Goal: Register for event/course: Sign up to attend an event or enroll in a course

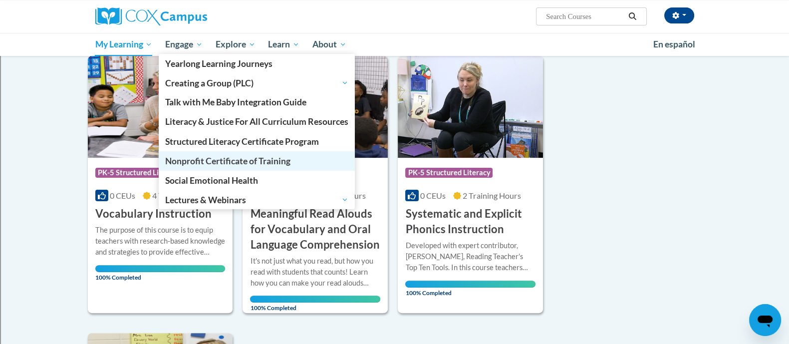
scroll to position [386, 0]
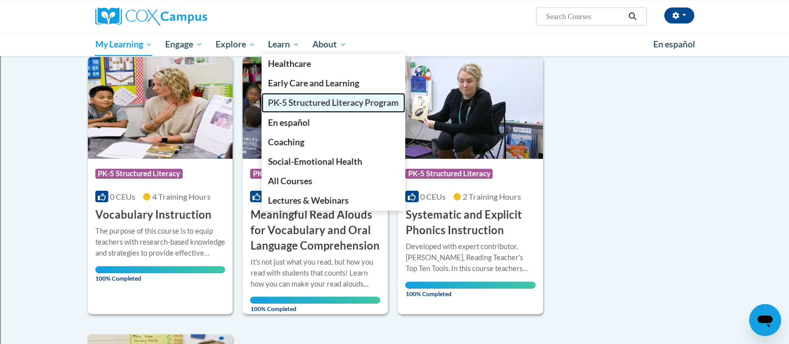
click at [296, 104] on span "PK-5 Structured Literacy Program" at bounding box center [333, 102] width 131 height 10
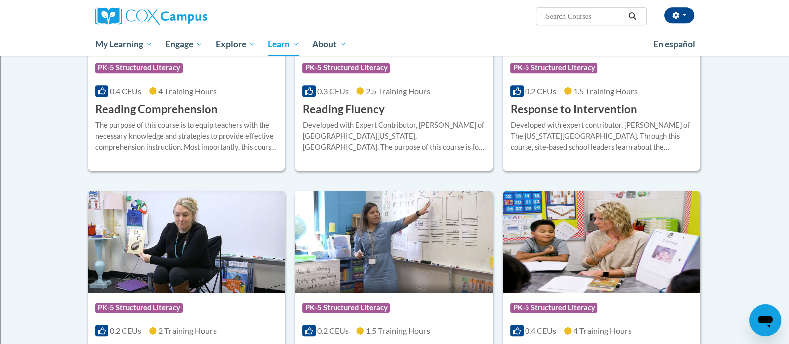
scroll to position [943, 0]
click at [558, 107] on h3 "Response to Intervention" at bounding box center [573, 109] width 127 height 15
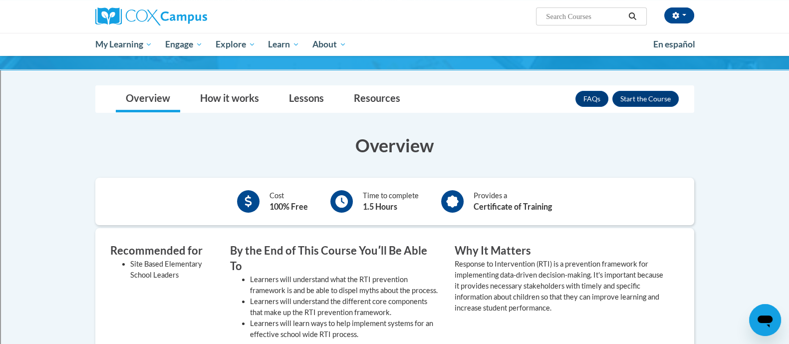
scroll to position [147, 0]
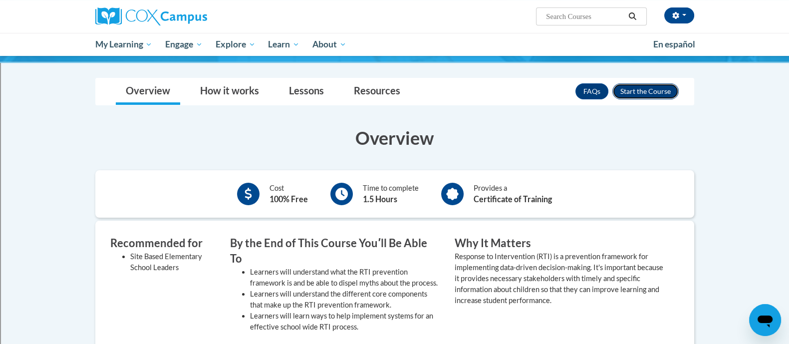
click at [639, 94] on button "Enroll" at bounding box center [646, 91] width 66 height 16
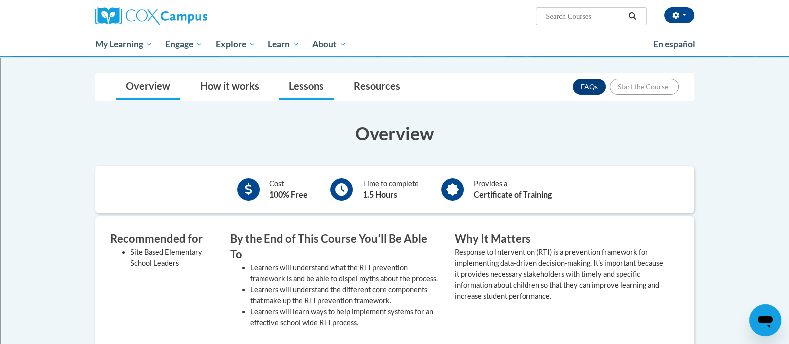
scroll to position [154, 0]
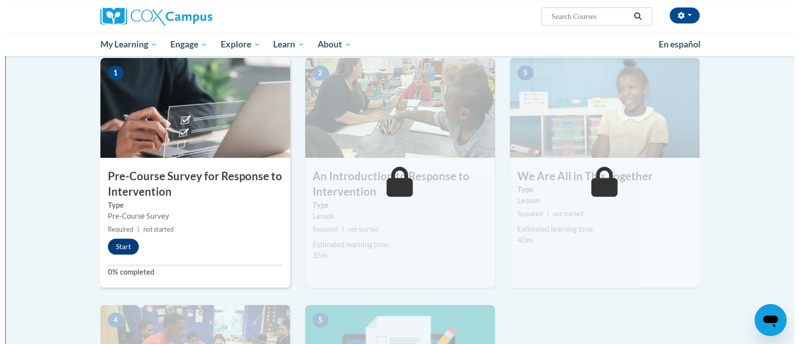
scroll to position [170, 0]
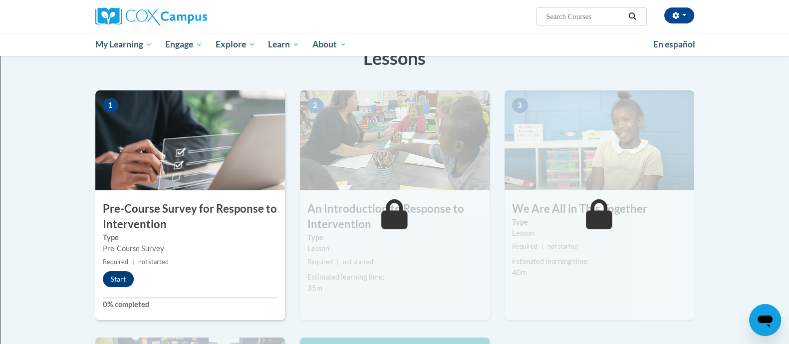
click at [121, 270] on div "1 Pre-Course Survey for Response to Intervention Type Pre-Course Survey Require…" at bounding box center [190, 205] width 190 height 230
click at [117, 278] on button "Start" at bounding box center [118, 279] width 31 height 16
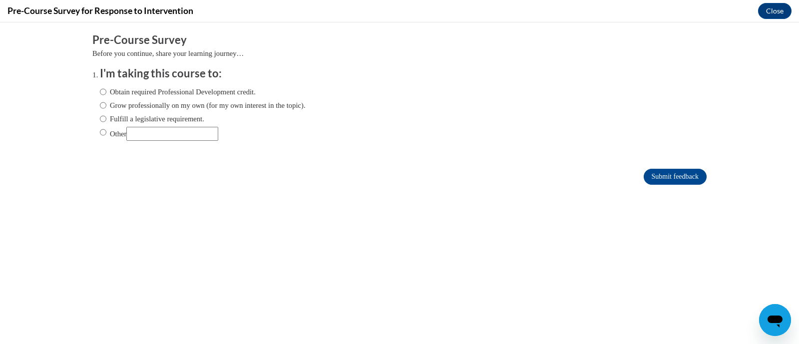
scroll to position [0, 0]
click at [100, 118] on input "Fulfill a legislative requirement." at bounding box center [103, 118] width 6 height 11
radio input "true"
click at [653, 177] on input "Submit feedback" at bounding box center [675, 177] width 63 height 16
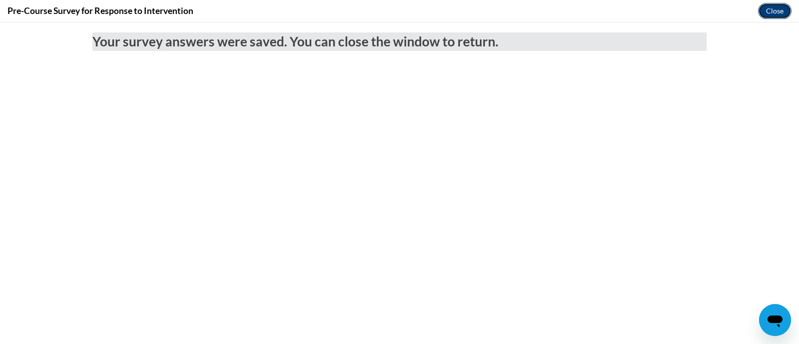
click at [781, 8] on button "Close" at bounding box center [774, 11] width 33 height 16
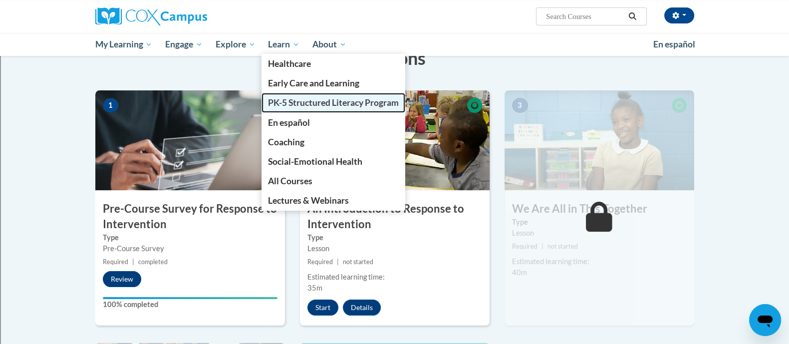
click at [299, 105] on span "PK-5 Structured Literacy Program" at bounding box center [333, 102] width 131 height 10
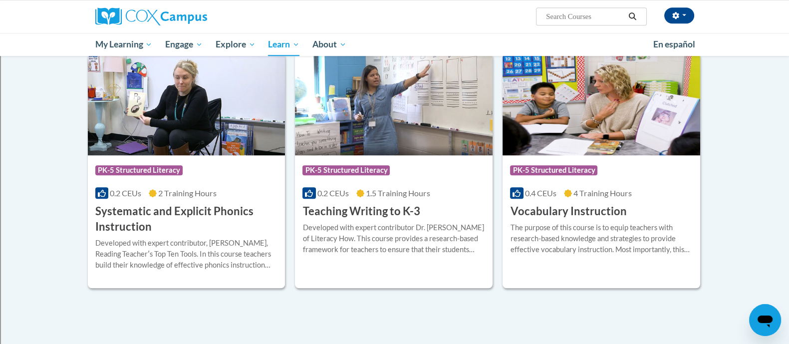
scroll to position [1084, 0]
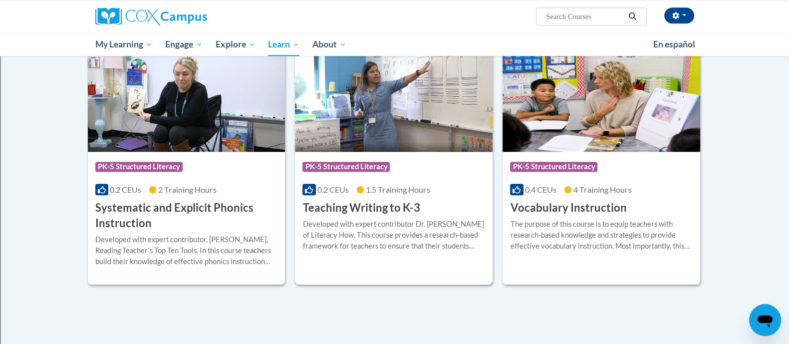
click at [345, 202] on h3 "Teaching Writing to K-3" at bounding box center [361, 207] width 117 height 15
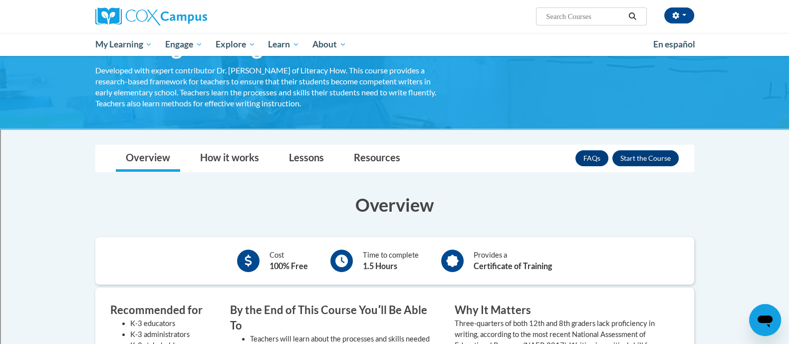
scroll to position [63, 0]
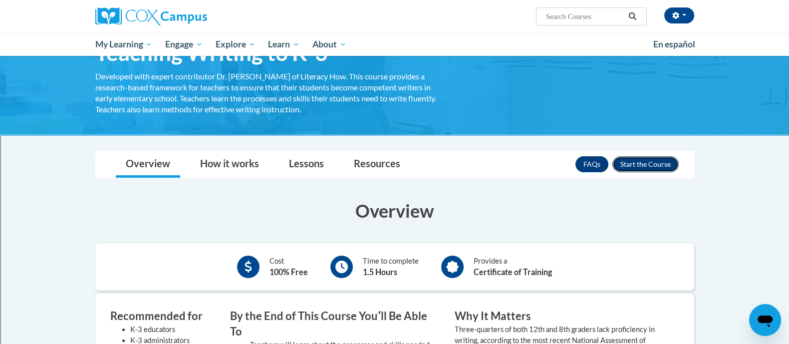
click at [668, 160] on button "Enroll" at bounding box center [646, 164] width 66 height 16
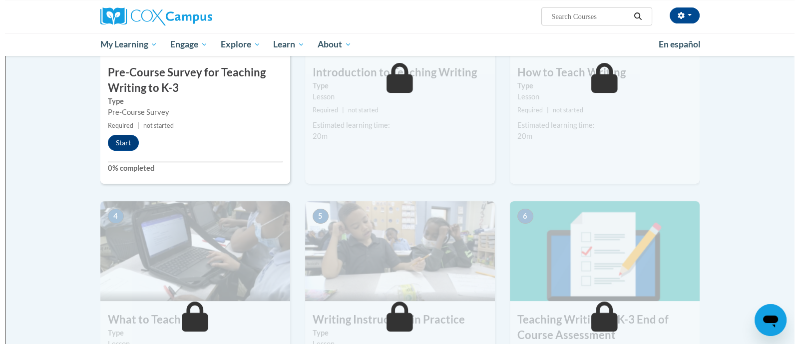
scroll to position [306, 0]
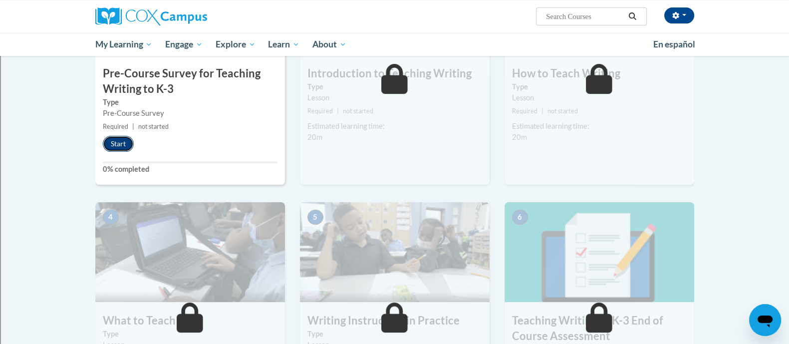
click at [124, 144] on button "Start" at bounding box center [118, 144] width 31 height 16
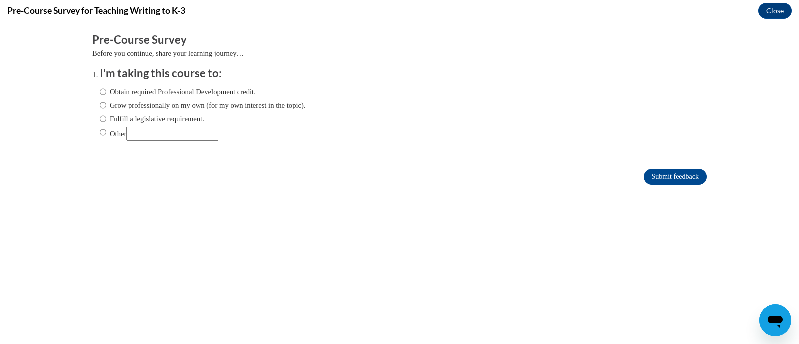
scroll to position [0, 0]
click at [100, 116] on input "Fulfill a legislative requirement." at bounding box center [103, 118] width 6 height 11
radio input "true"
click at [647, 171] on input "Submit feedback" at bounding box center [675, 177] width 63 height 16
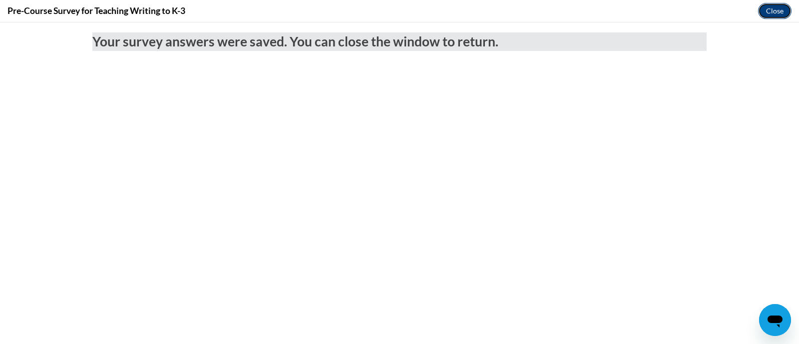
click at [776, 11] on button "Close" at bounding box center [774, 11] width 33 height 16
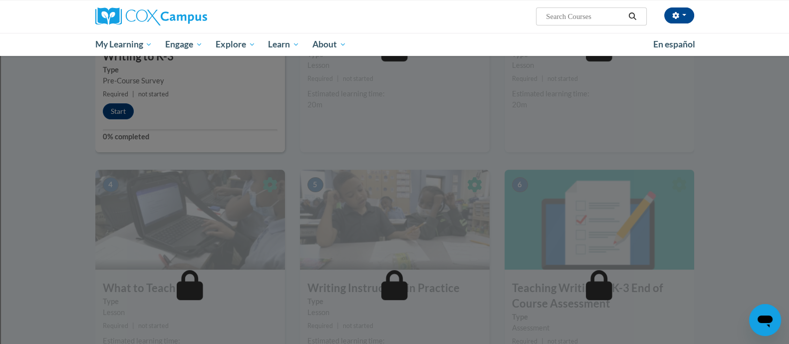
scroll to position [342, 0]
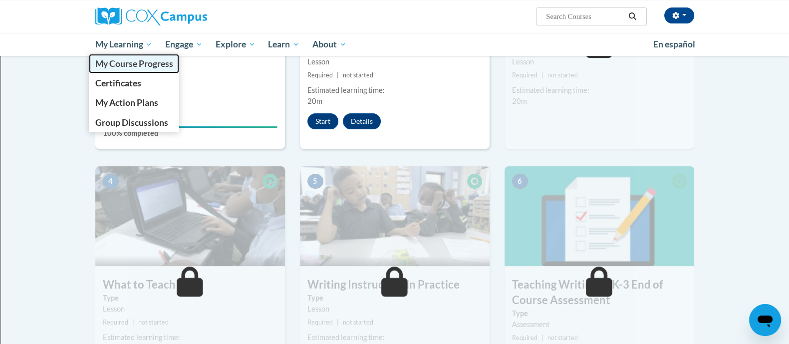
click at [140, 64] on span "My Course Progress" at bounding box center [134, 63] width 78 height 10
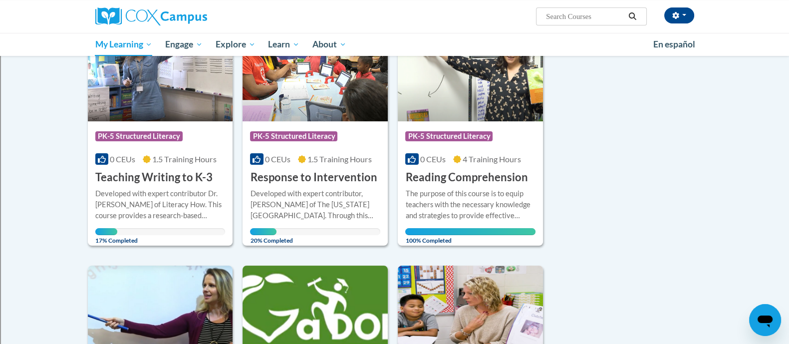
scroll to position [162, 0]
click at [292, 196] on div "Developed with expert contributor, [PERSON_NAME] of The [US_STATE][GEOGRAPHIC_D…" at bounding box center [315, 205] width 130 height 33
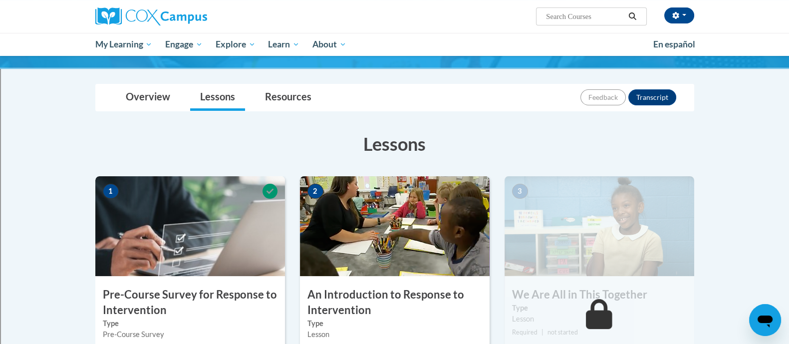
scroll to position [83, 0]
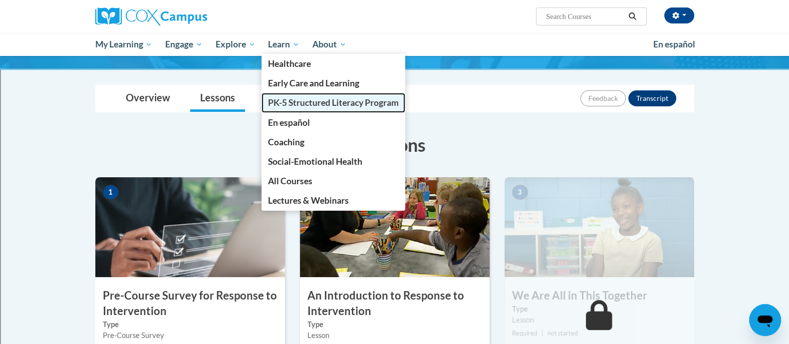
click at [309, 105] on span "PK-5 Structured Literacy Program" at bounding box center [333, 102] width 131 height 10
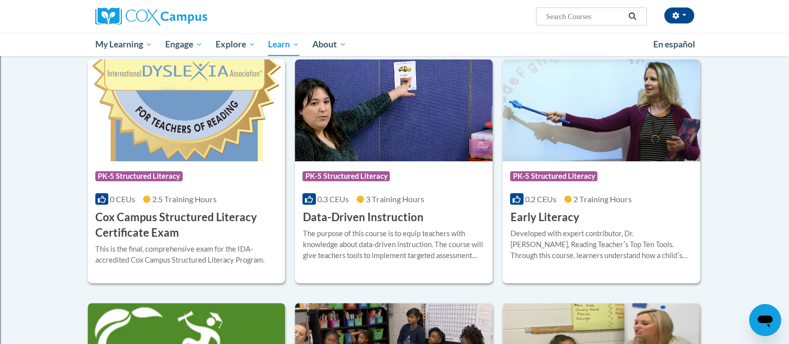
scroll to position [323, 0]
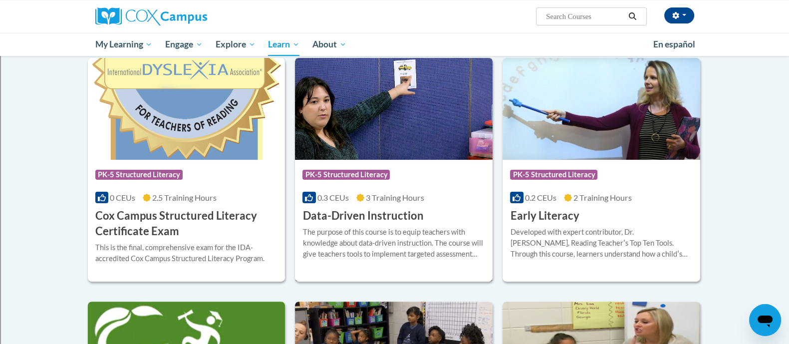
click at [432, 214] on div "Course Category: PK-5 Structured Literacy 0.3 CEUs 3 Training Hours COURSE Data…" at bounding box center [394, 192] width 198 height 64
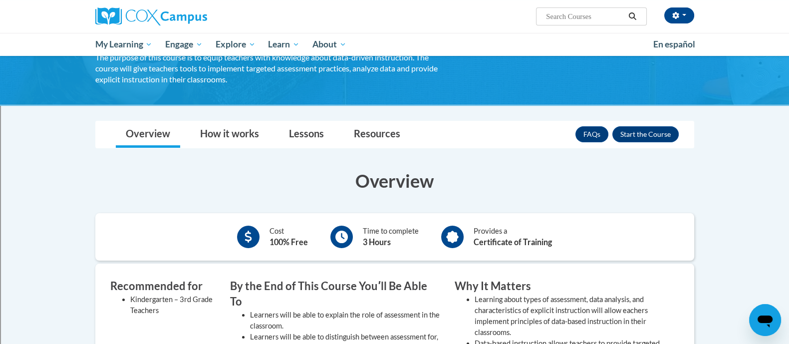
scroll to position [52, 0]
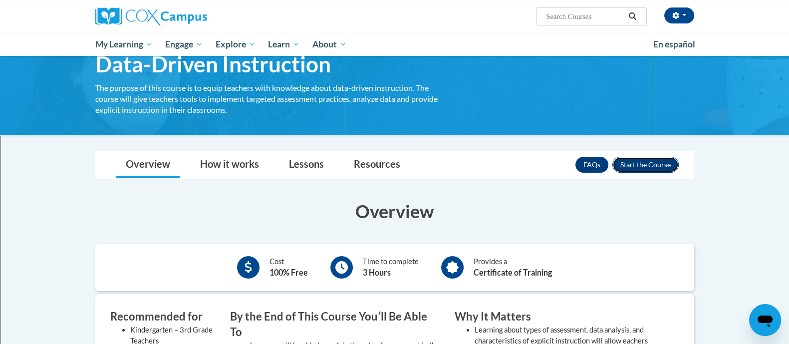
click at [648, 164] on button "Enroll" at bounding box center [646, 165] width 66 height 16
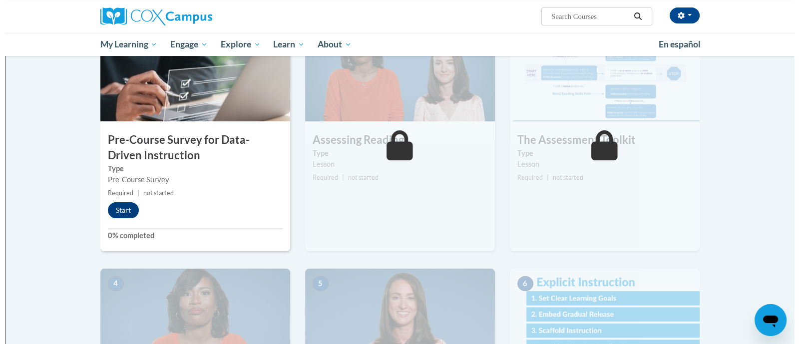
scroll to position [247, 0]
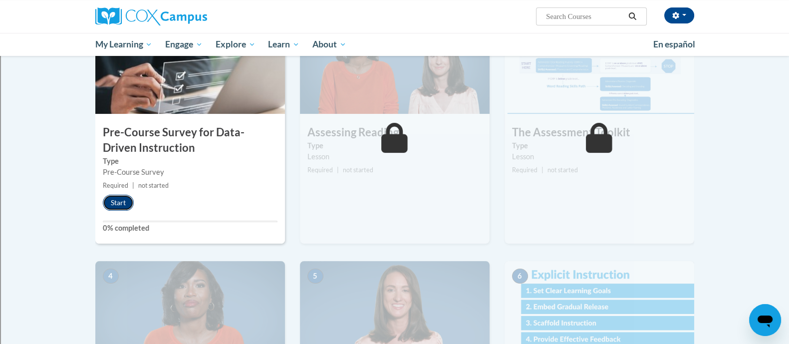
click at [121, 205] on button "Start" at bounding box center [118, 203] width 31 height 16
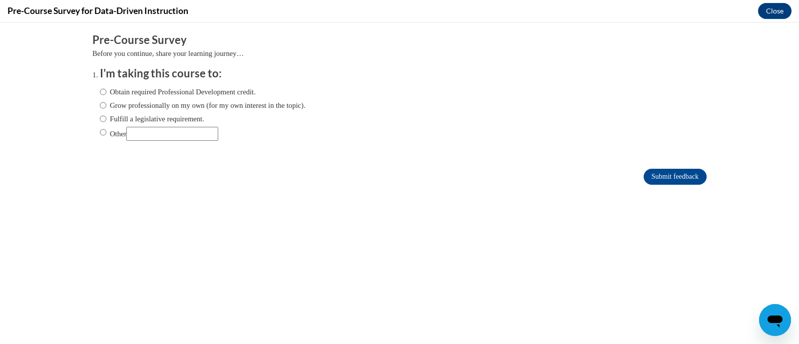
scroll to position [0, 0]
click at [100, 113] on input "Fulfill a legislative requirement." at bounding box center [103, 118] width 6 height 11
radio input "true"
click at [661, 178] on input "Submit feedback" at bounding box center [675, 177] width 63 height 16
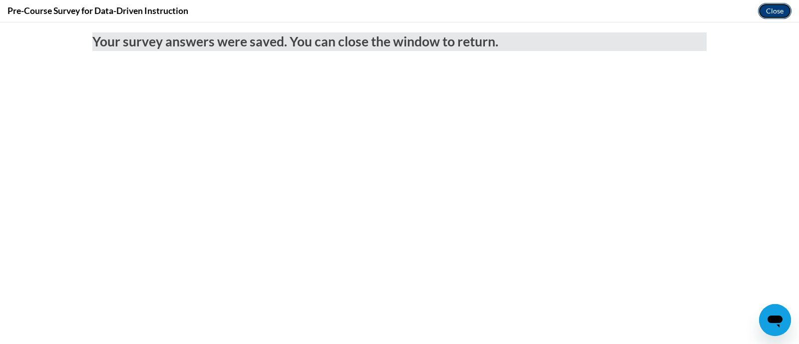
click at [766, 8] on button "Close" at bounding box center [774, 11] width 33 height 16
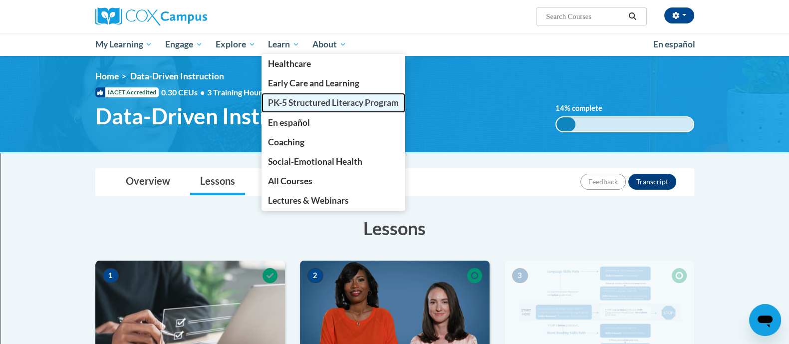
click at [284, 97] on span "PK-5 Structured Literacy Program" at bounding box center [333, 102] width 131 height 10
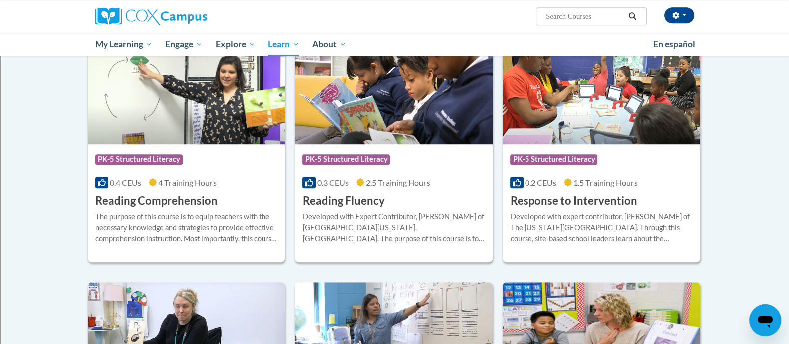
scroll to position [858, 0]
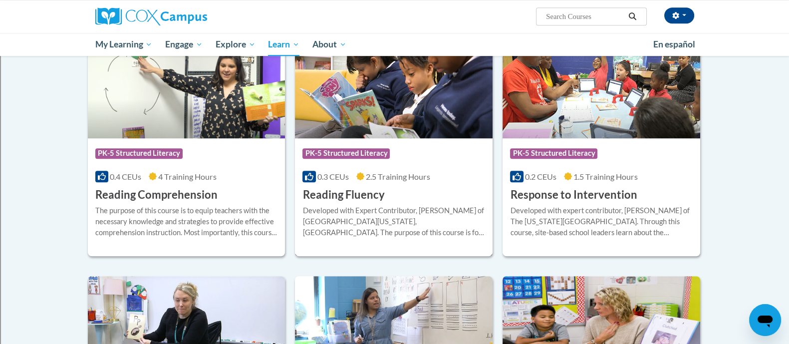
click at [357, 192] on h3 "Reading Fluency" at bounding box center [344, 194] width 82 height 15
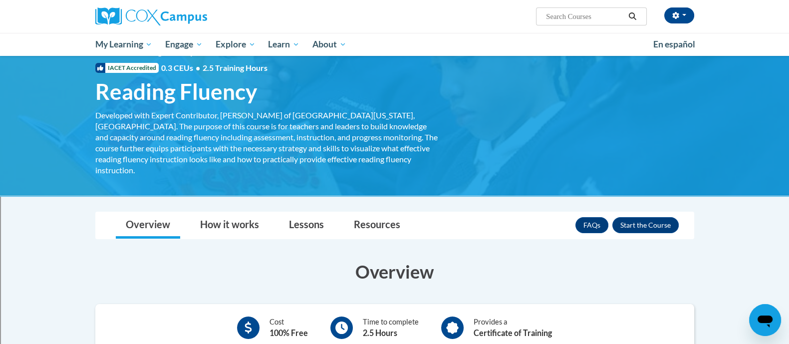
scroll to position [20, 0]
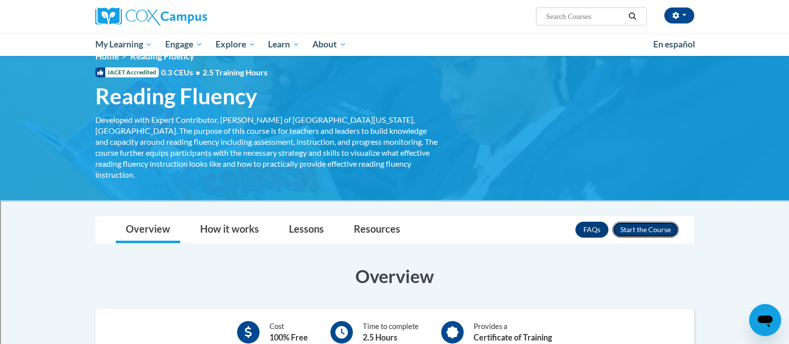
click at [641, 222] on button "Enroll" at bounding box center [646, 230] width 66 height 16
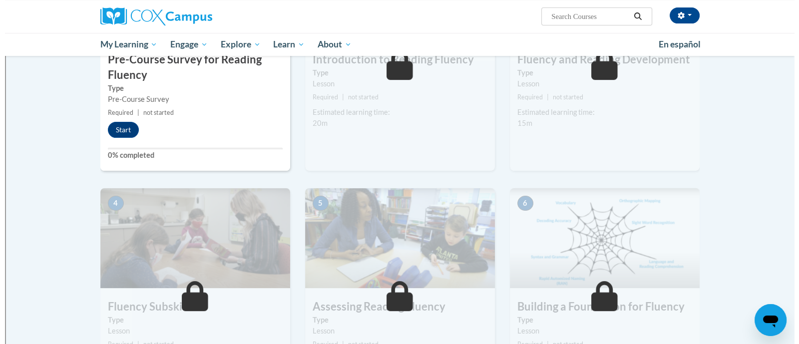
scroll to position [322, 0]
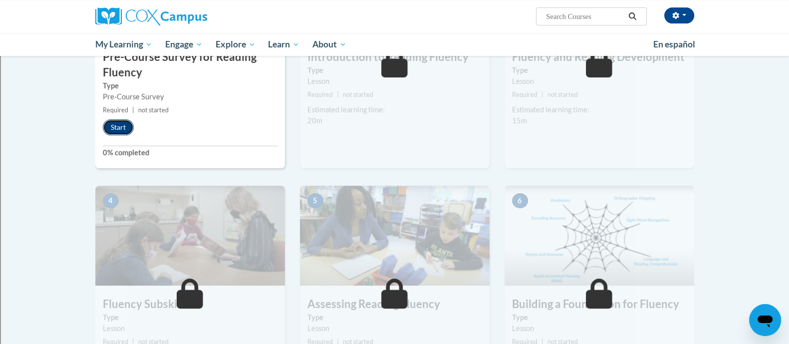
click at [122, 130] on button "Start" at bounding box center [118, 127] width 31 height 16
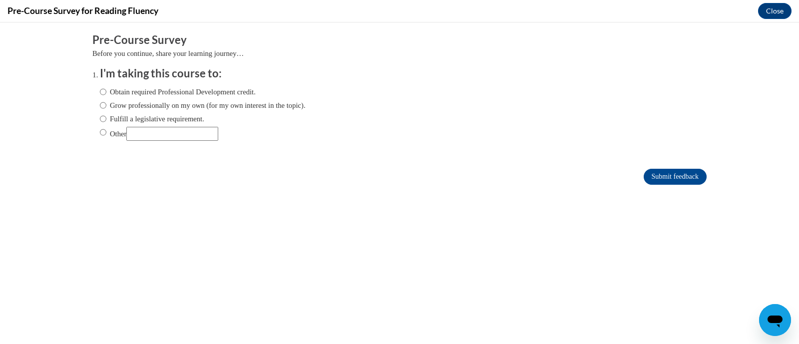
scroll to position [0, 0]
click at [100, 120] on input "Fulfill a legislative requirement." at bounding box center [103, 118] width 6 height 11
radio input "true"
click at [644, 176] on input "Submit feedback" at bounding box center [675, 177] width 63 height 16
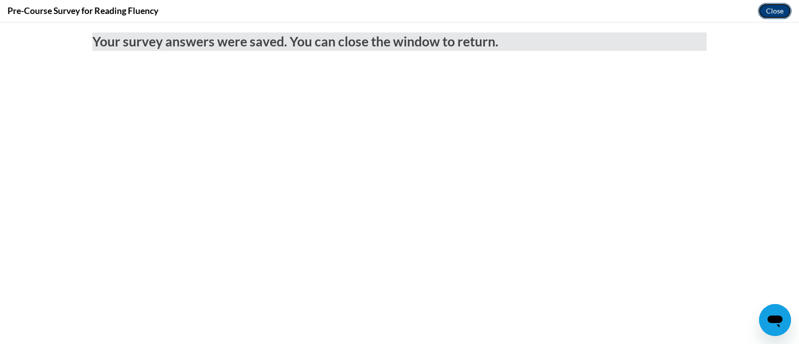
click at [775, 10] on button "Close" at bounding box center [774, 11] width 33 height 16
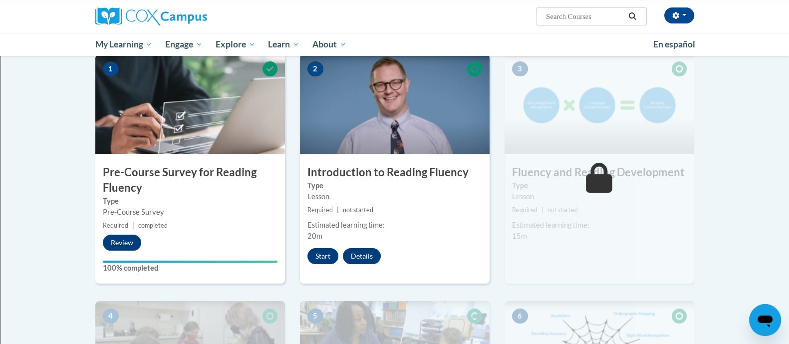
scroll to position [207, 0]
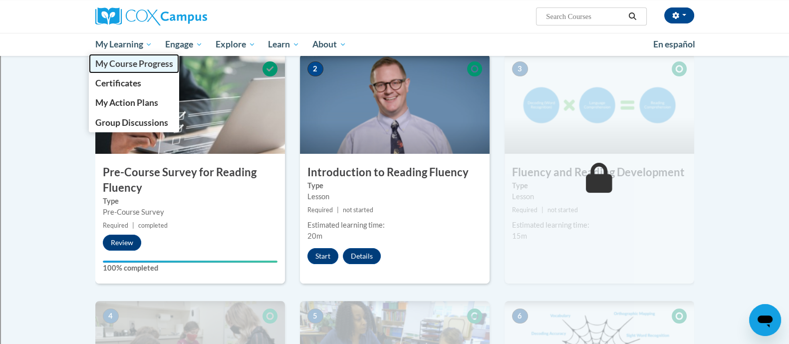
click at [118, 67] on span "My Course Progress" at bounding box center [134, 63] width 78 height 10
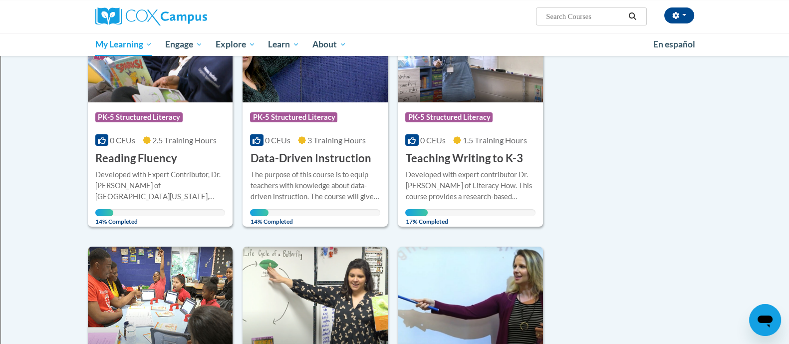
scroll to position [187, 0]
click at [436, 156] on h3 "Teaching Writing to K-3" at bounding box center [463, 158] width 117 height 15
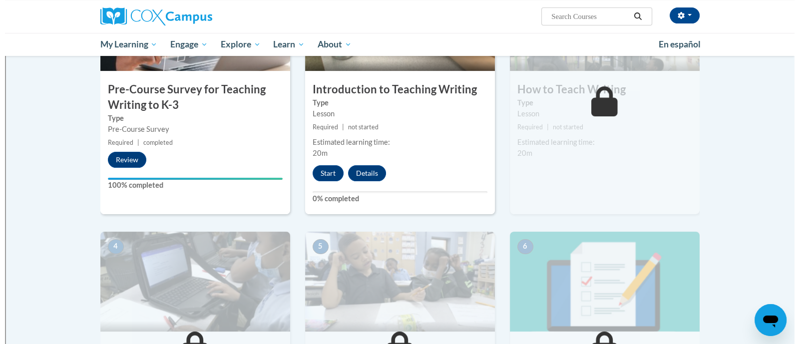
scroll to position [291, 0]
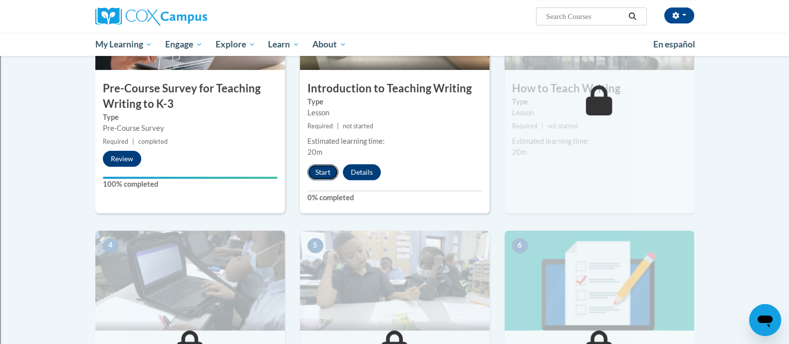
click at [326, 173] on button "Start" at bounding box center [323, 172] width 31 height 16
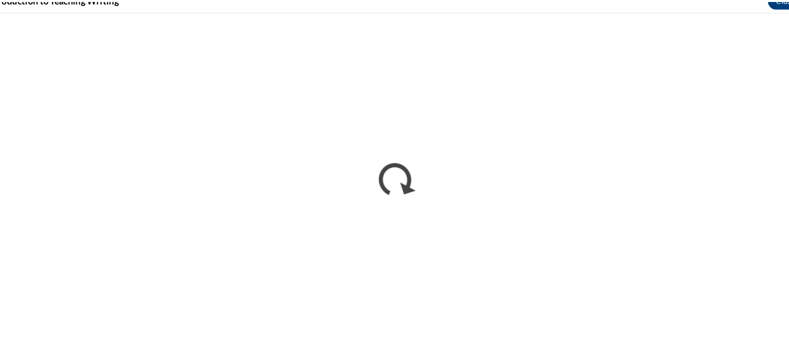
scroll to position [290, 0]
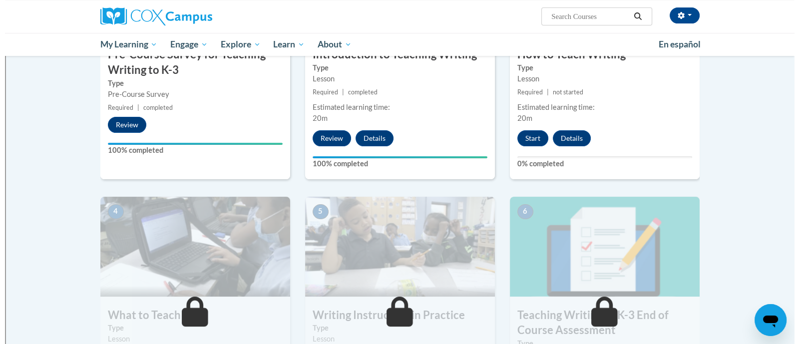
scroll to position [317, 0]
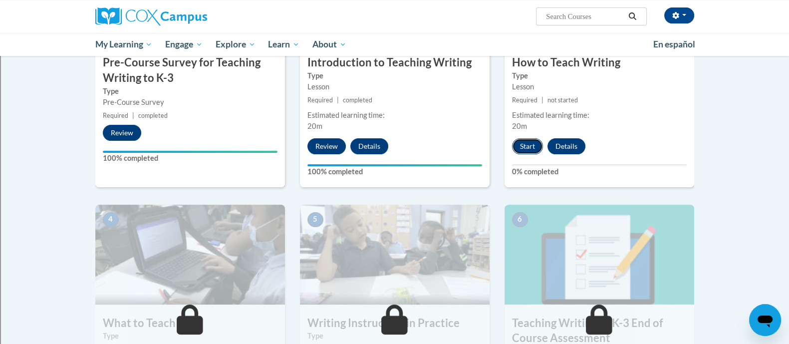
click at [524, 143] on button "Start" at bounding box center [527, 146] width 31 height 16
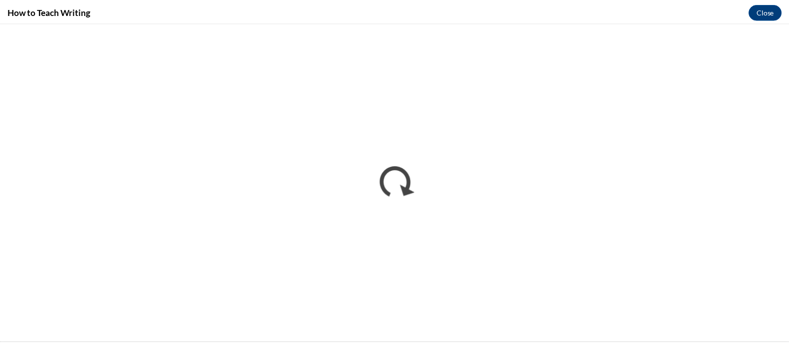
scroll to position [0, 0]
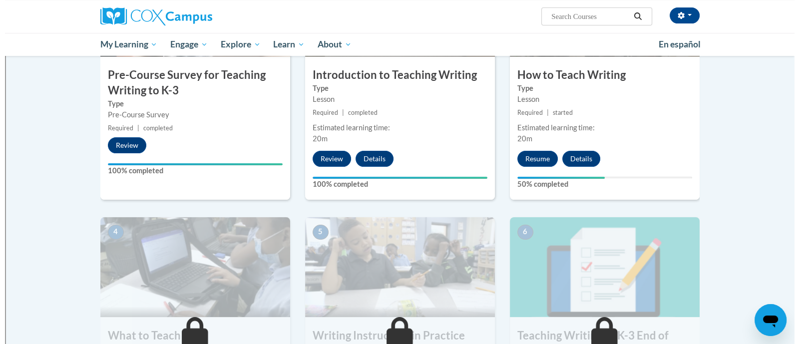
scroll to position [298, 0]
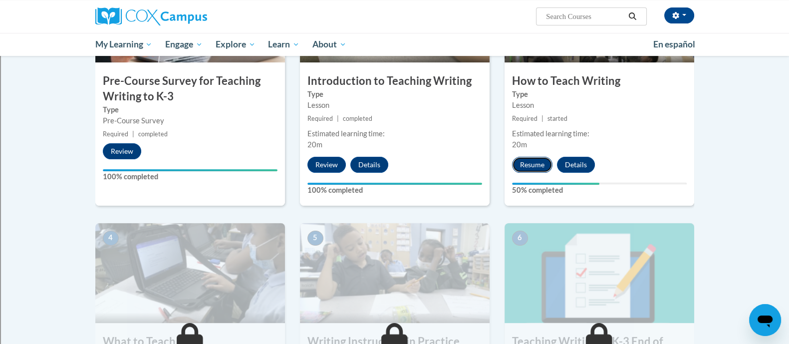
click at [534, 160] on button "Resume" at bounding box center [532, 165] width 40 height 16
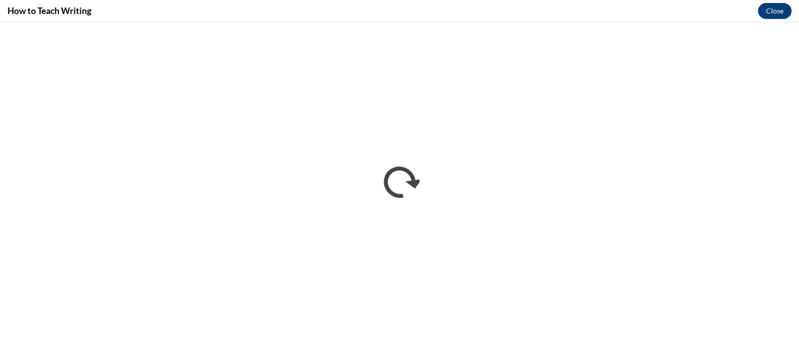
scroll to position [0, 0]
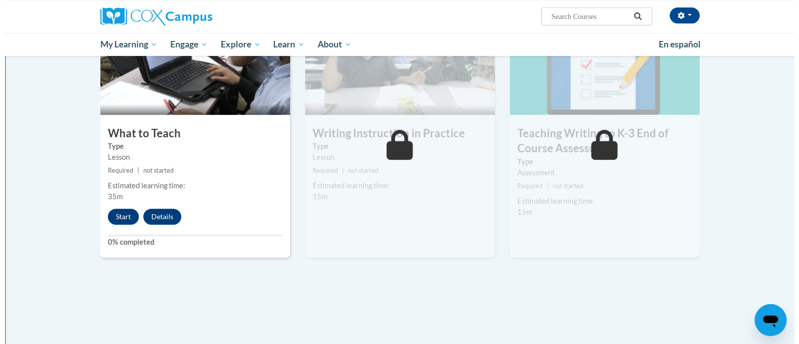
scroll to position [508, 0]
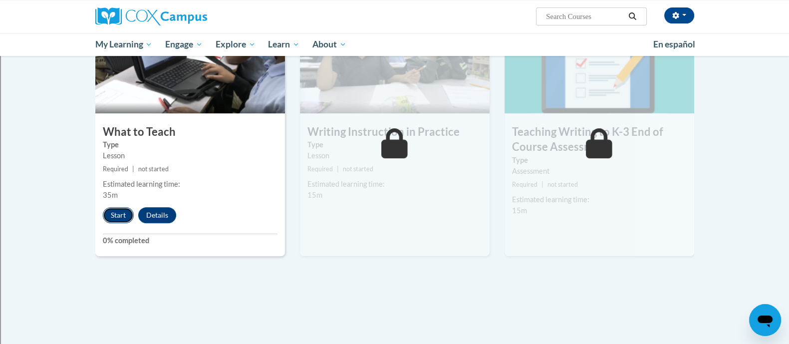
click at [122, 210] on button "Start" at bounding box center [118, 215] width 31 height 16
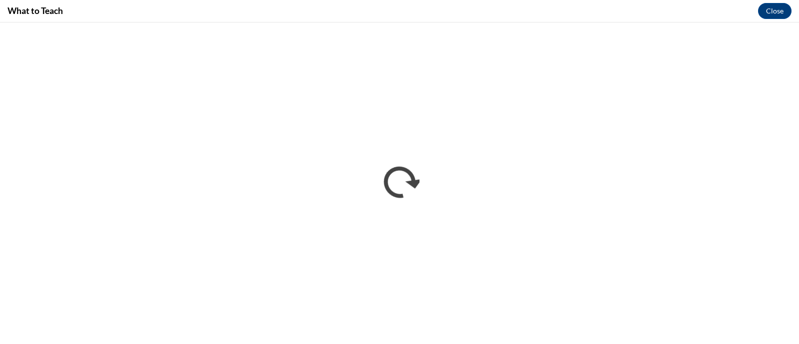
scroll to position [0, 0]
